Goal: Find specific page/section: Locate a particular part of the current website

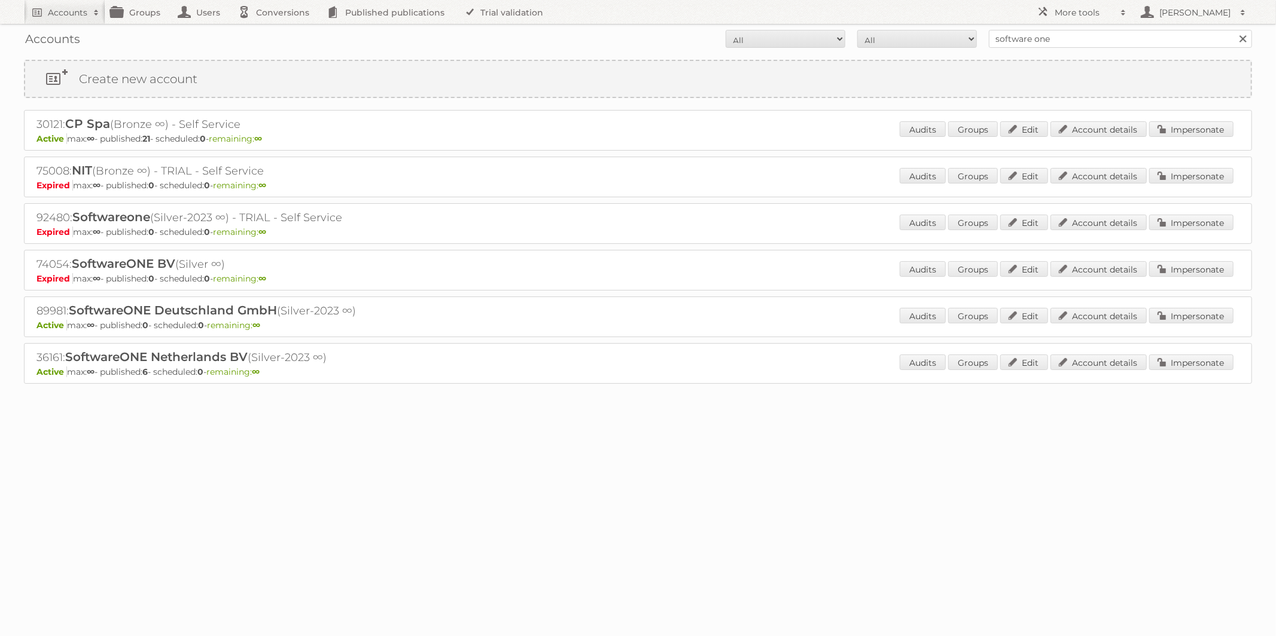
click at [51, 24] on div "Accounts All Active Expired Pending All Paid Trials Self service software one S…" at bounding box center [638, 39] width 1228 height 30
click at [51, 19] on link "Accounts" at bounding box center [64, 12] width 81 height 24
click at [71, 43] on input"] "text" at bounding box center [161, 39] width 263 height 18
paste input"] "rgilleeny@petermillar.com"
type input"] "rgilleeny@petermillar.com"
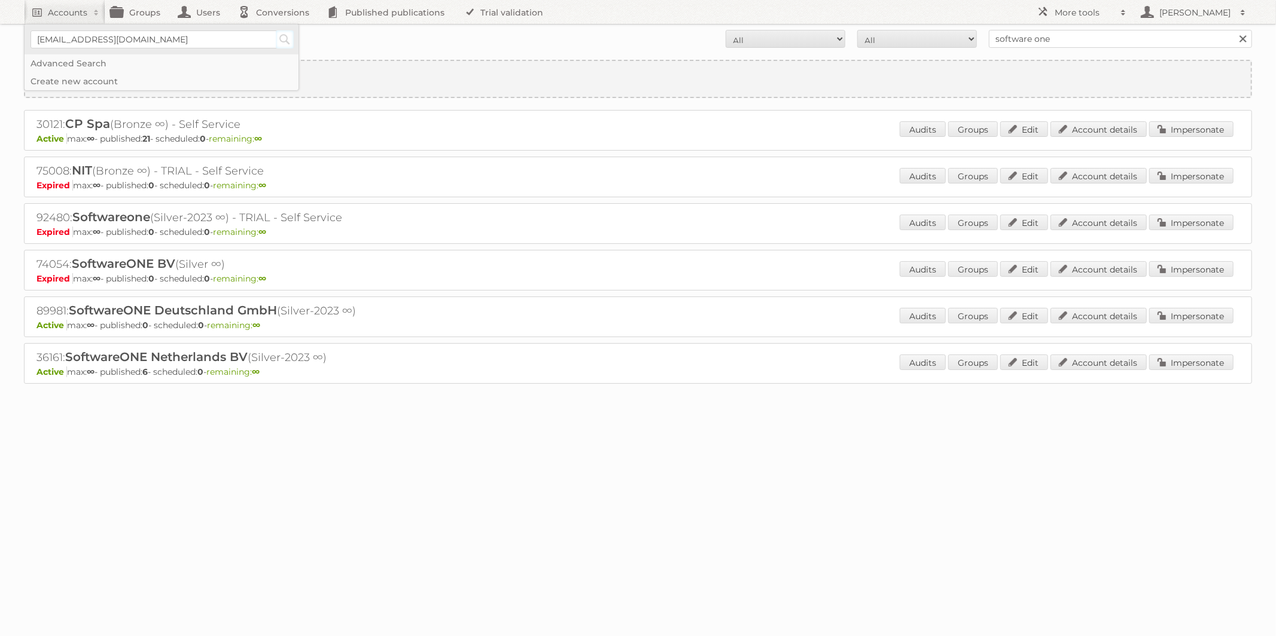
click at [289, 41] on input "Search" at bounding box center [285, 39] width 18 height 18
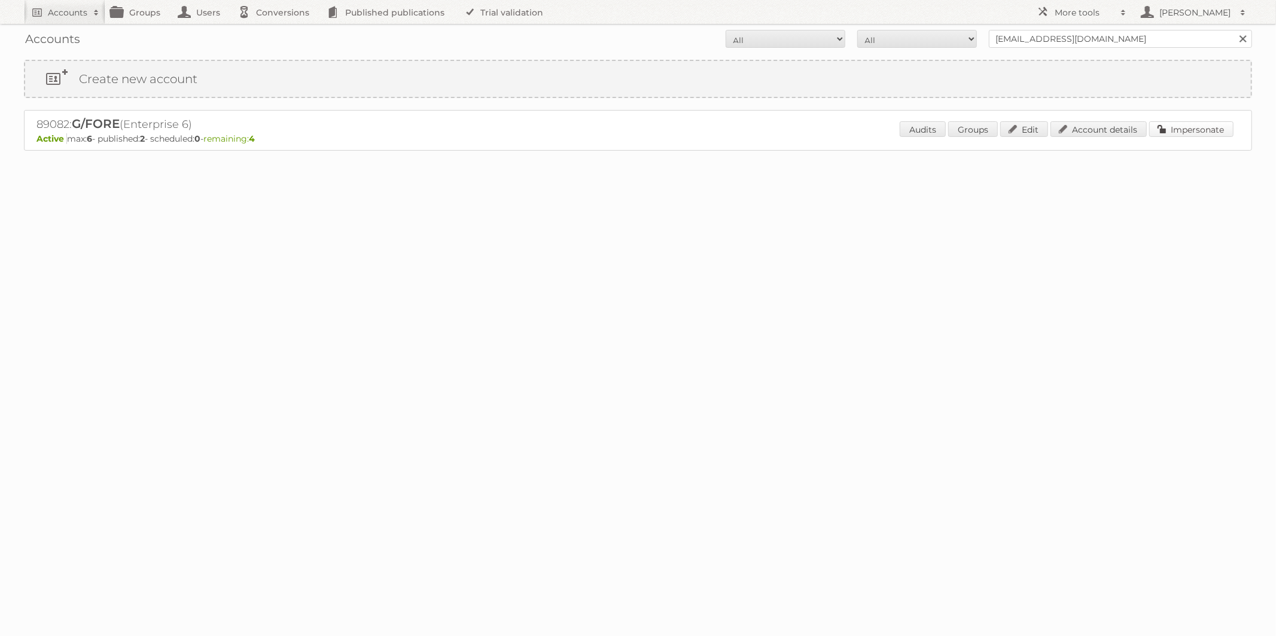
click at [1176, 130] on link "Impersonate" at bounding box center [1191, 129] width 84 height 16
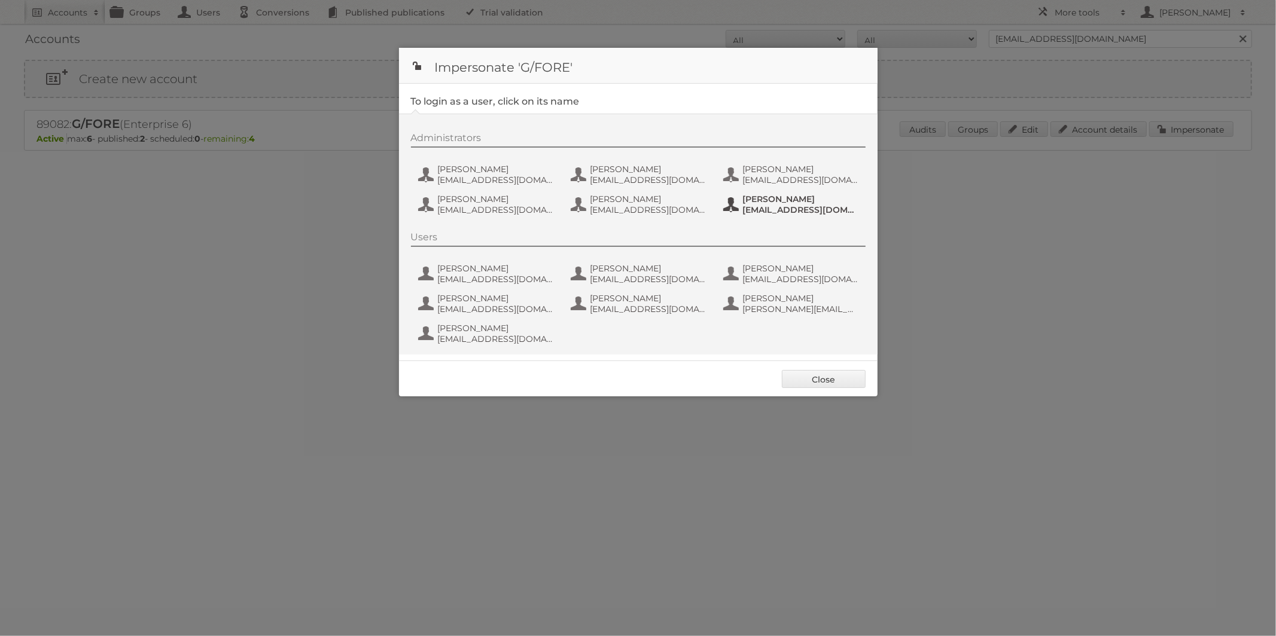
click at [755, 203] on span "Ryan Gilleeny" at bounding box center [801, 199] width 116 height 11
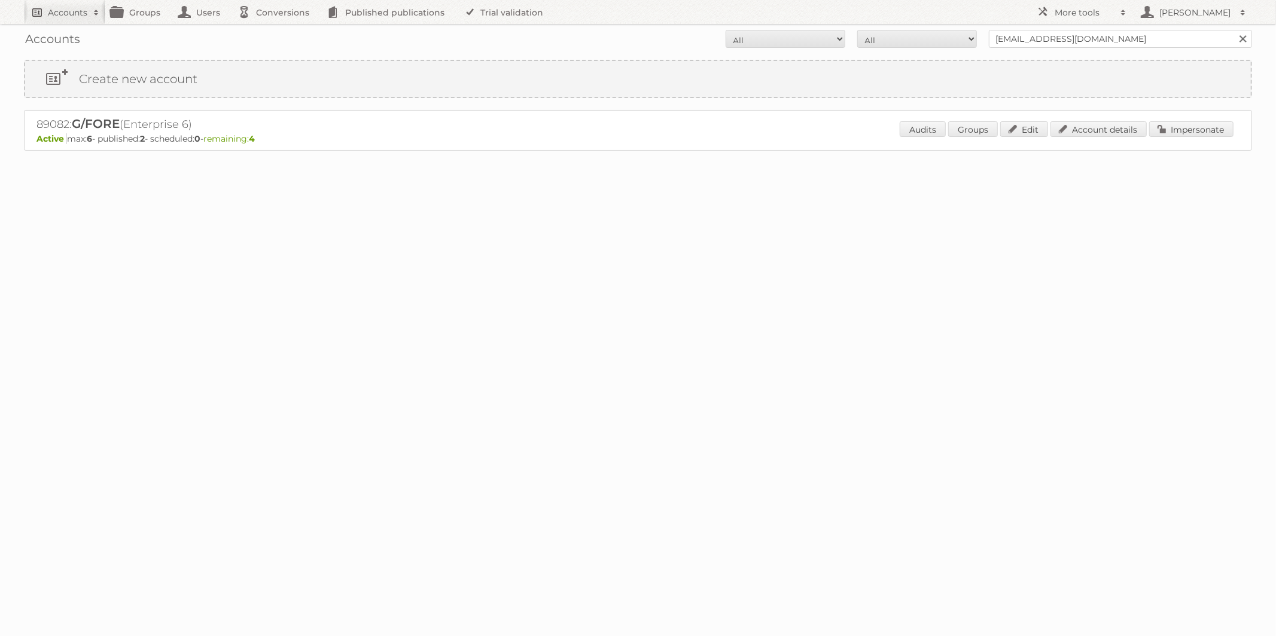
click at [69, 11] on h2 "Accounts" at bounding box center [67, 13] width 39 height 12
paste input"] "apelerin+g4@petermillar.com"
drag, startPoint x: 88, startPoint y: 39, endPoint x: 72, endPoint y: 40, distance: 16.2
click at [72, 40] on input"] "apelerin+g4@petermillar.com" at bounding box center [161, 39] width 263 height 18
type input"] "apelerin@petermillar.com"
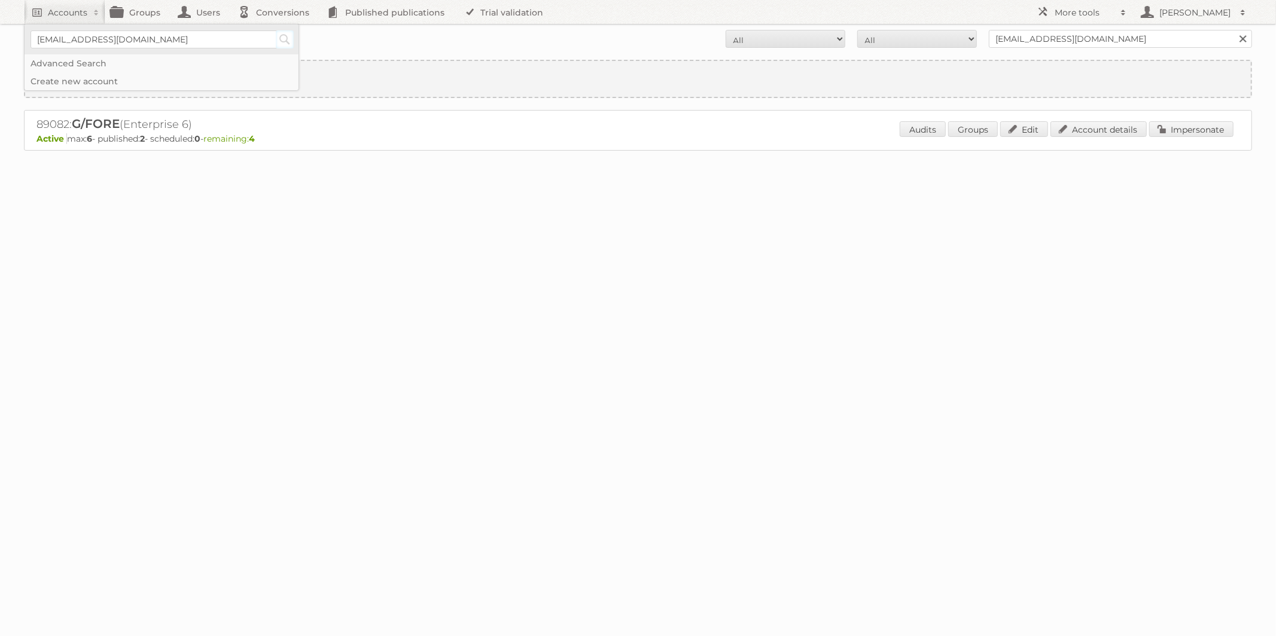
click at [280, 39] on input "Search" at bounding box center [285, 39] width 18 height 18
click at [1094, 130] on link "Account details" at bounding box center [1098, 129] width 96 height 16
click at [1091, 127] on link "Account details" at bounding box center [1098, 129] width 96 height 16
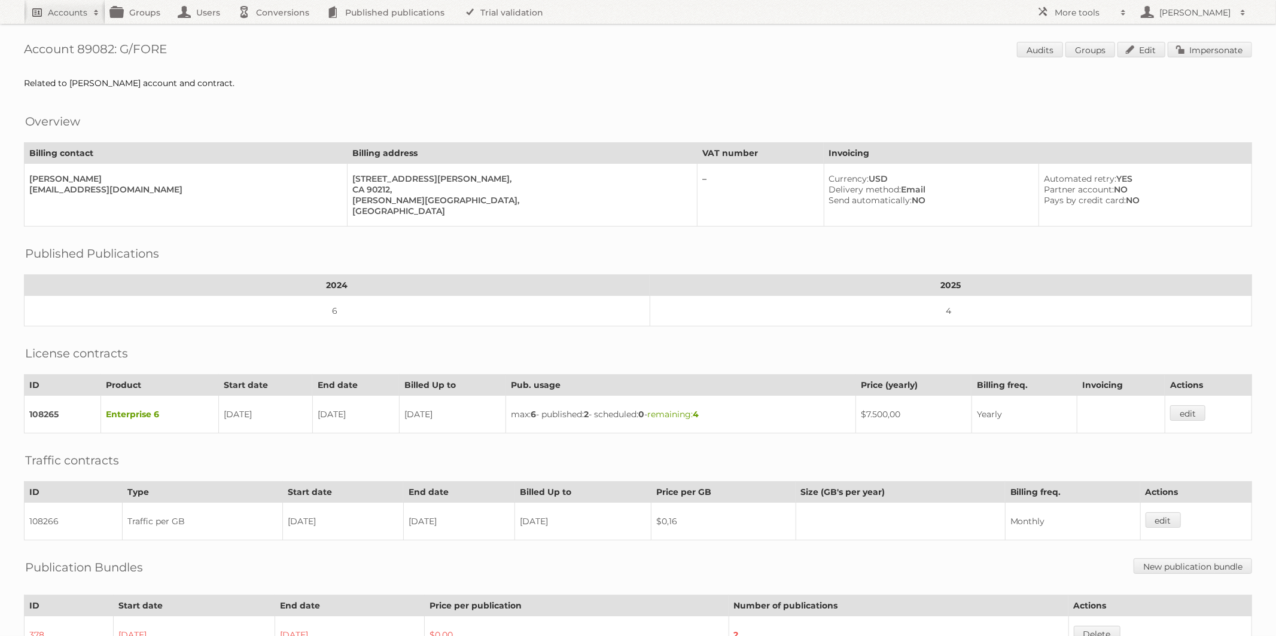
click at [63, 11] on h2 "Accounts" at bounding box center [67, 13] width 39 height 12
click at [63, 40] on input"] "text" at bounding box center [161, 39] width 263 height 18
paste input"] "44280"
type input"] "44280"
click at [285, 42] on input "Search" at bounding box center [285, 39] width 18 height 18
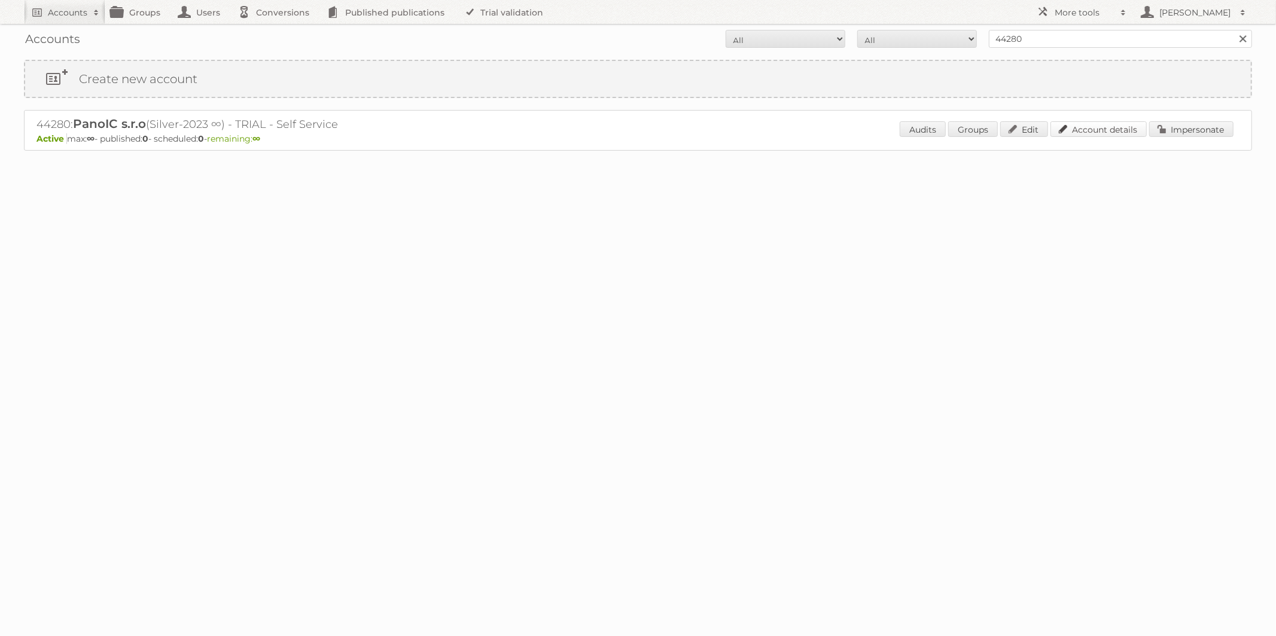
click at [1105, 130] on link "Account details" at bounding box center [1098, 129] width 96 height 16
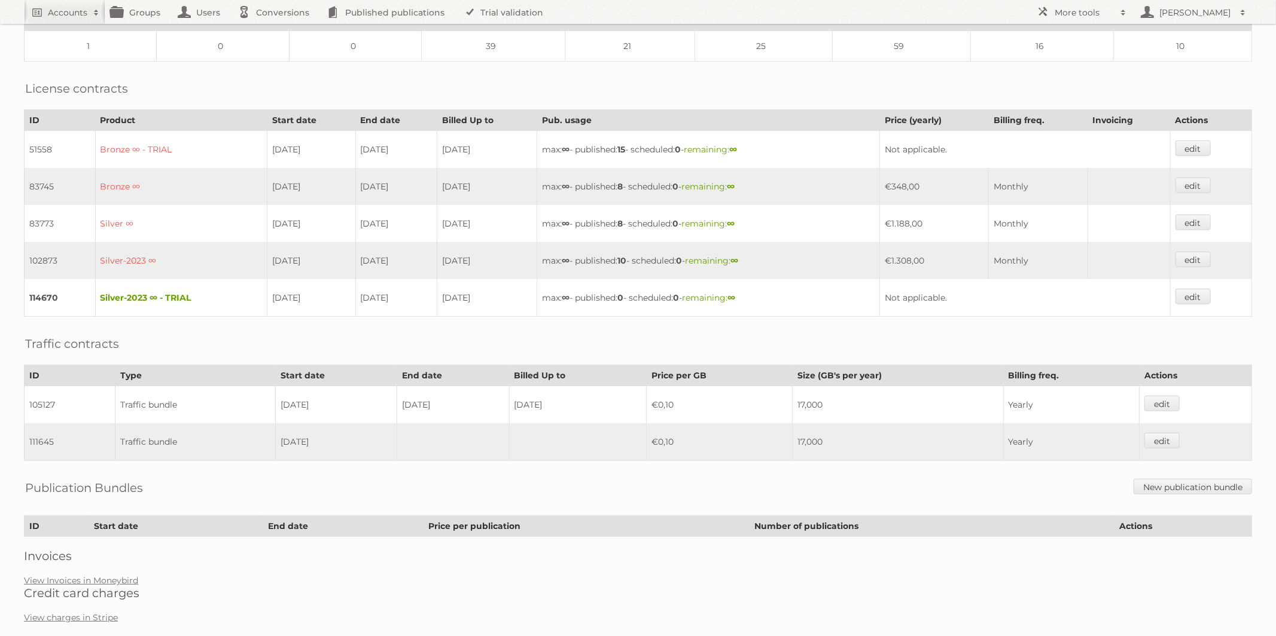
scroll to position [260, 0]
